Goal: Obtain resource: Download file/media

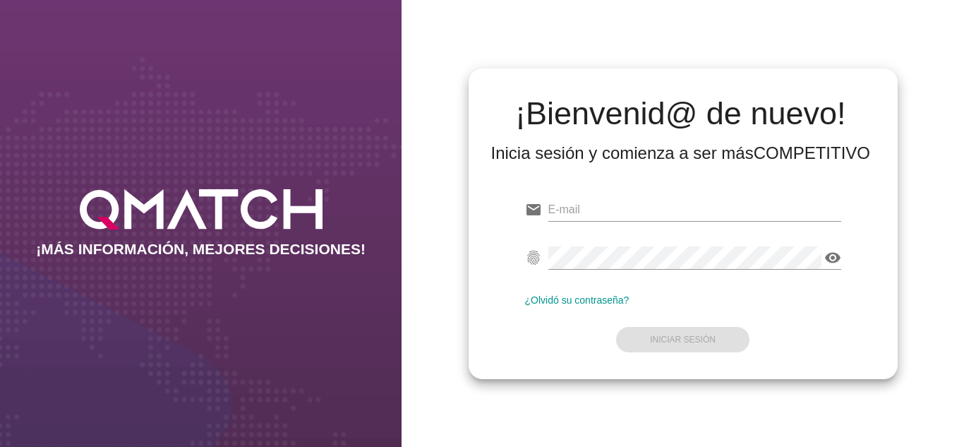
type input "oscargerman.reyrojas@cencosud.com.co"
click at [438, 117] on div "¡Bienvenid@ de nuevo! Inicia sesión y comienza a ser más COMPETITIVO email osca…" at bounding box center [683, 223] width 563 height 447
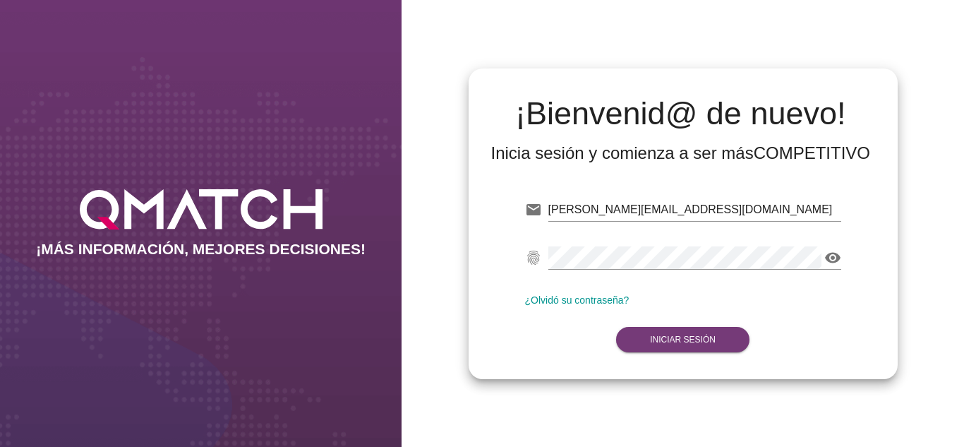
click at [676, 346] on button "Iniciar Sesión" at bounding box center [682, 339] width 133 height 25
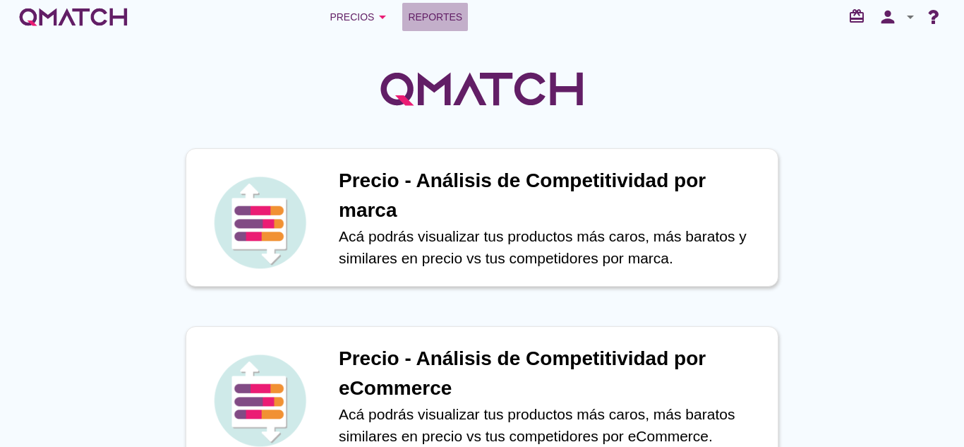
click at [447, 28] on link "Reportes" at bounding box center [435, 17] width 66 height 28
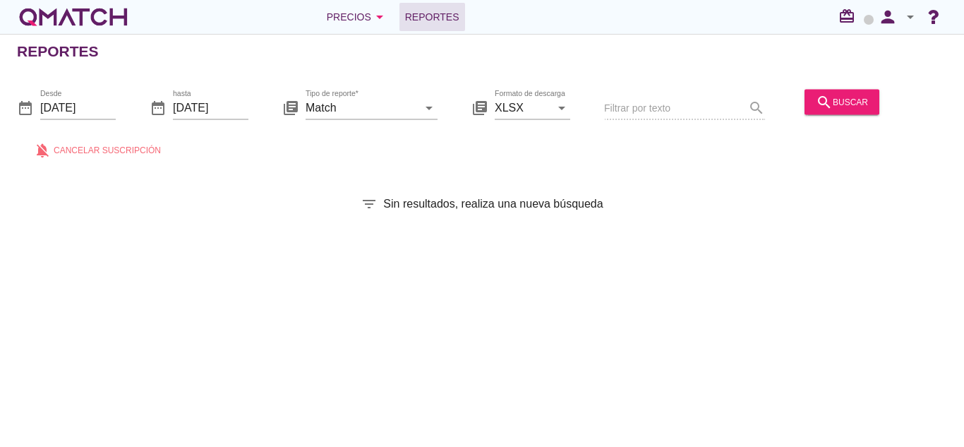
click at [841, 124] on div "search buscar" at bounding box center [842, 109] width 86 height 48
click at [842, 116] on div "search buscar" at bounding box center [842, 109] width 86 height 48
click at [829, 92] on button "search buscar" at bounding box center [842, 101] width 75 height 25
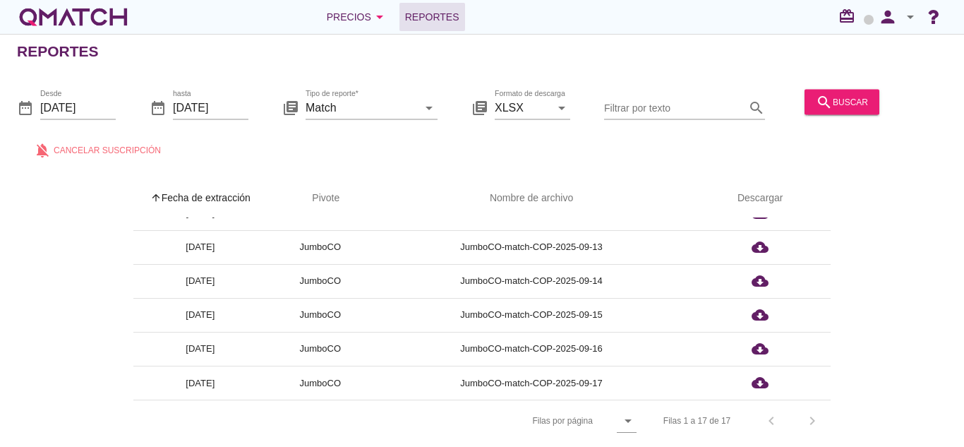
scroll to position [5, 0]
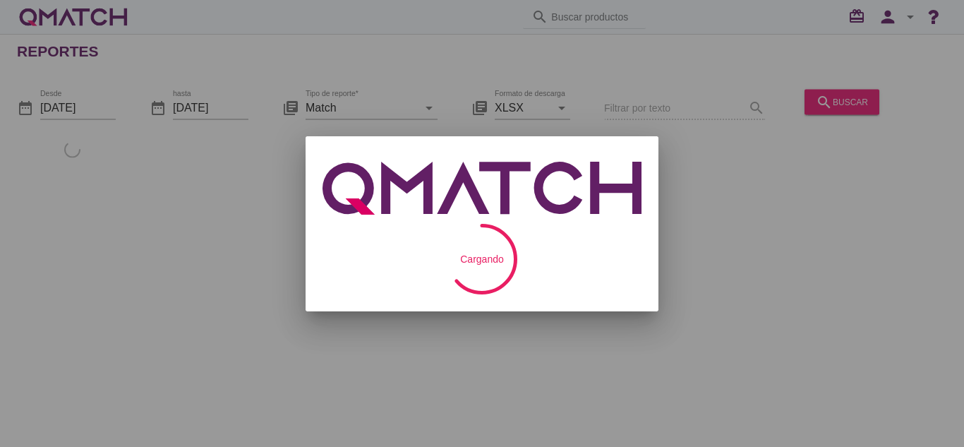
drag, startPoint x: 0, startPoint y: 0, endPoint x: 342, endPoint y: 153, distance: 375.0
click at [342, 153] on div "Suscripción periódica al reporte tipo Match Recibiras los reportes en tu correo…" at bounding box center [482, 223] width 964 height 447
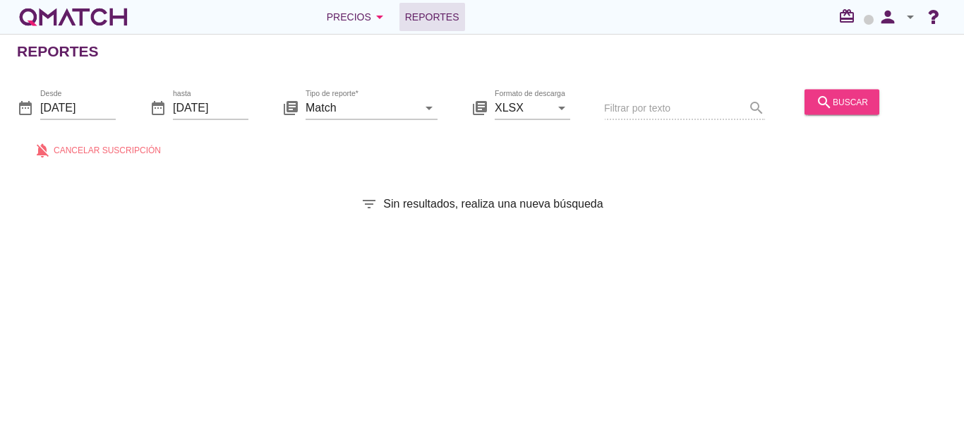
click at [852, 90] on button "search buscar" at bounding box center [842, 101] width 75 height 25
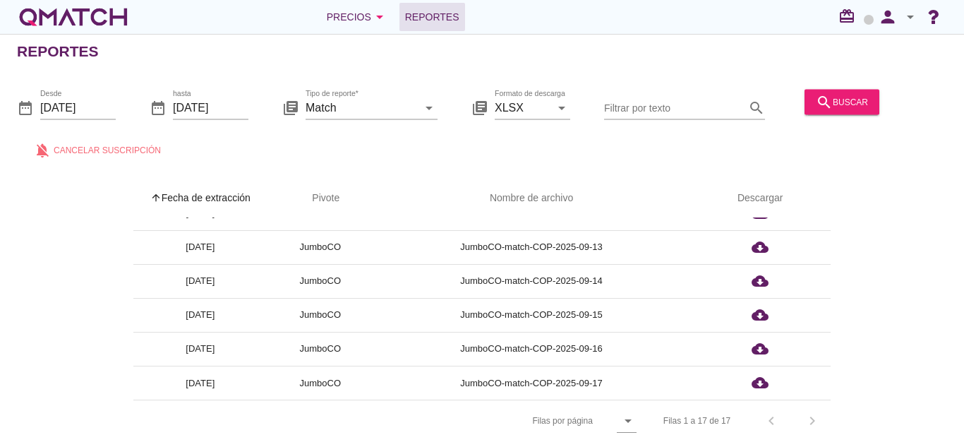
scroll to position [5, 0]
click at [629, 412] on icon "arrow_drop_down" at bounding box center [628, 420] width 17 height 17
click at [649, 414] on link "All" at bounding box center [632, 421] width 53 height 34
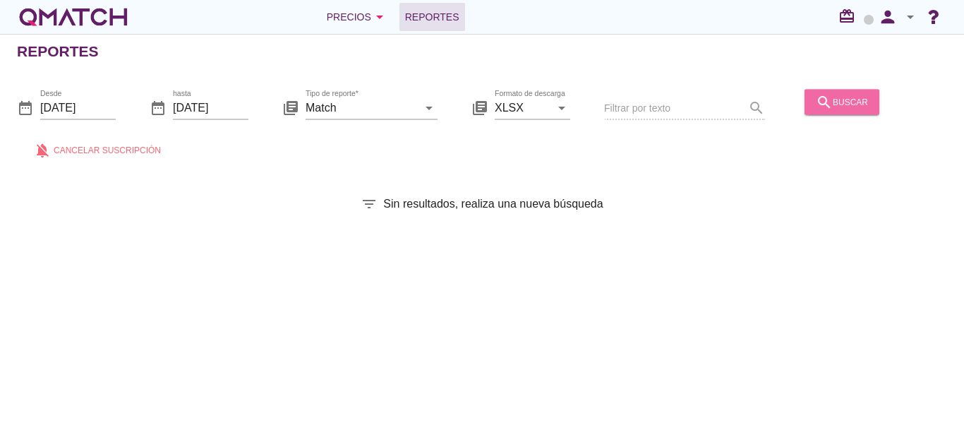
click at [827, 95] on icon "search" at bounding box center [824, 101] width 17 height 17
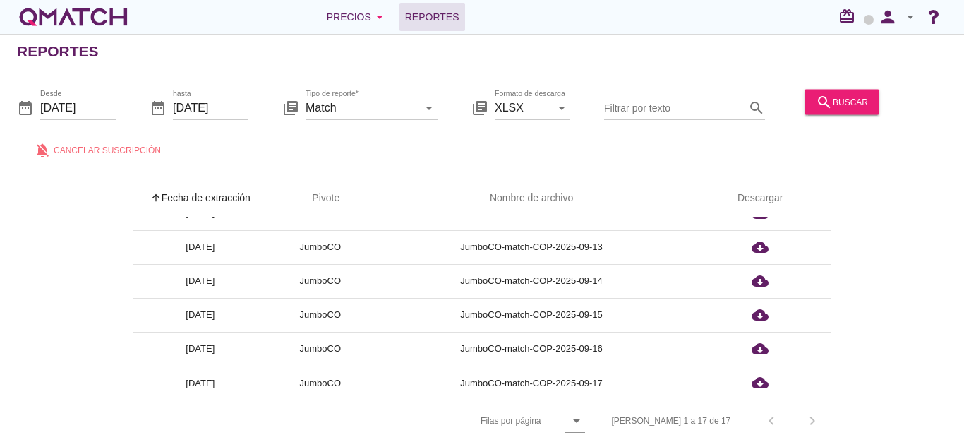
scroll to position [5, 0]
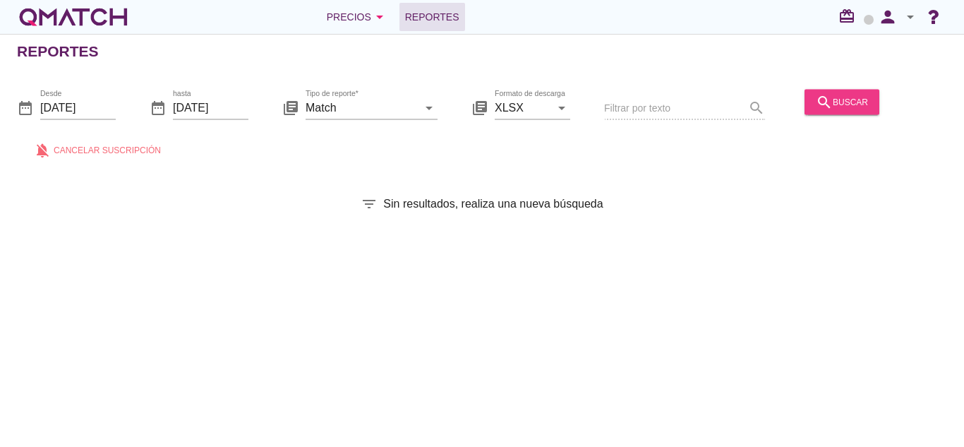
click at [852, 99] on div "search buscar" at bounding box center [842, 101] width 52 height 17
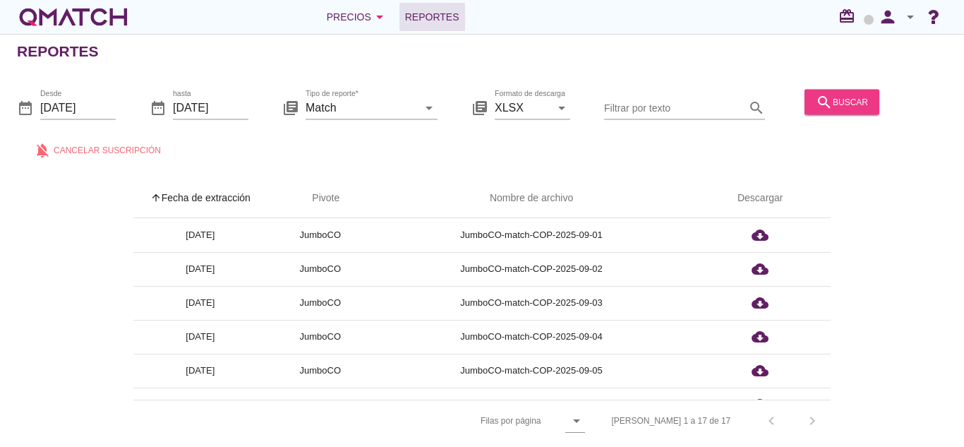
click at [846, 114] on button "search buscar" at bounding box center [842, 101] width 75 height 25
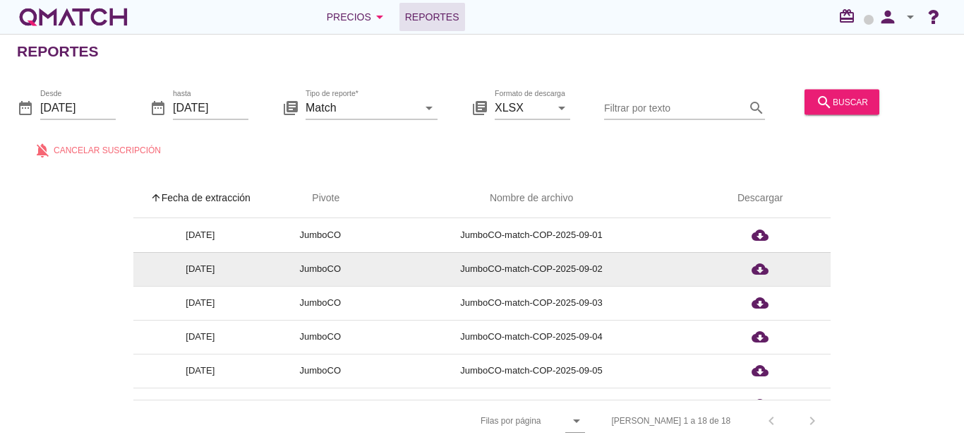
scroll to position [428, 0]
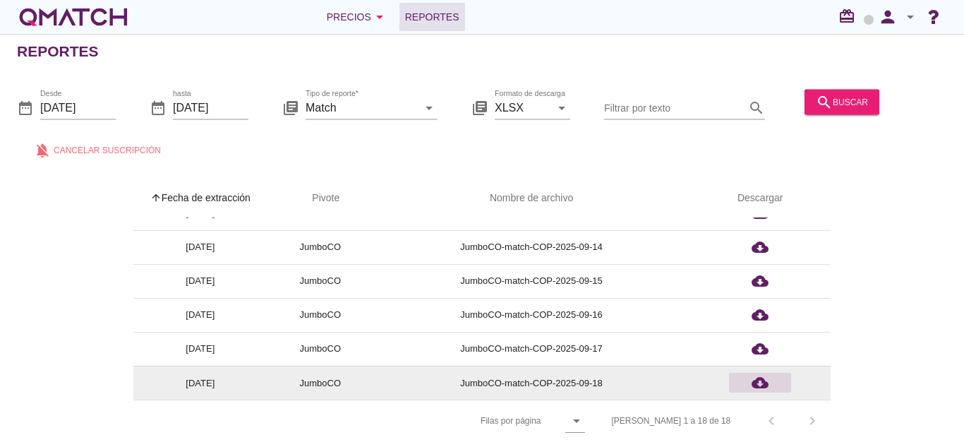
click at [764, 380] on icon "cloud_download" at bounding box center [760, 382] width 17 height 17
